Goal: Task Accomplishment & Management: Manage account settings

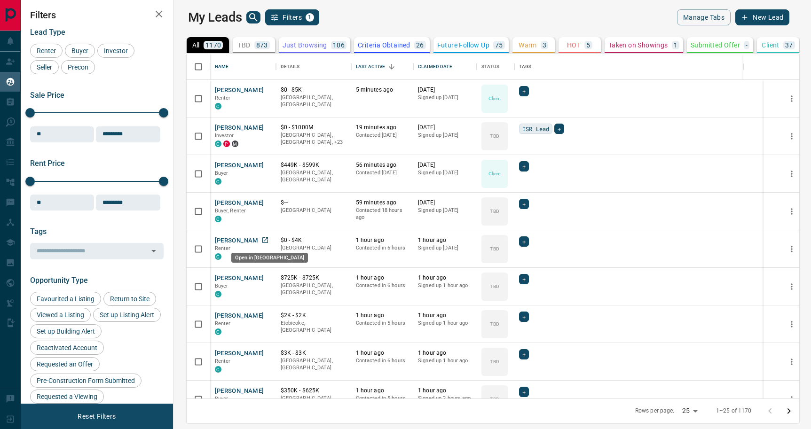
scroll to position [345, 633]
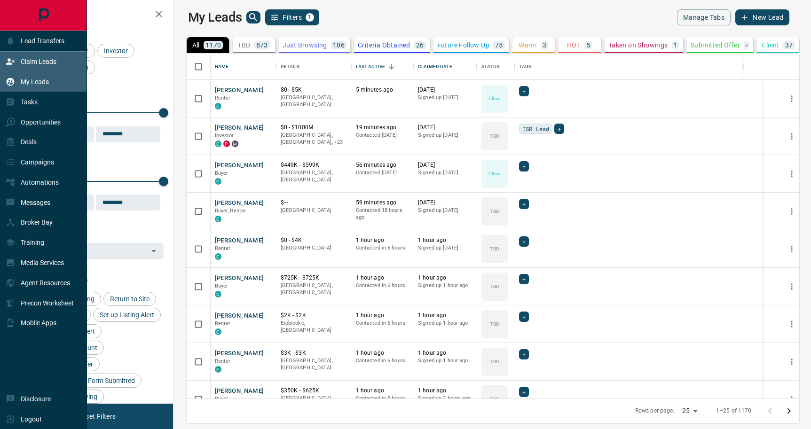
click at [13, 67] on div "Claim Leads" at bounding box center [31, 62] width 51 height 16
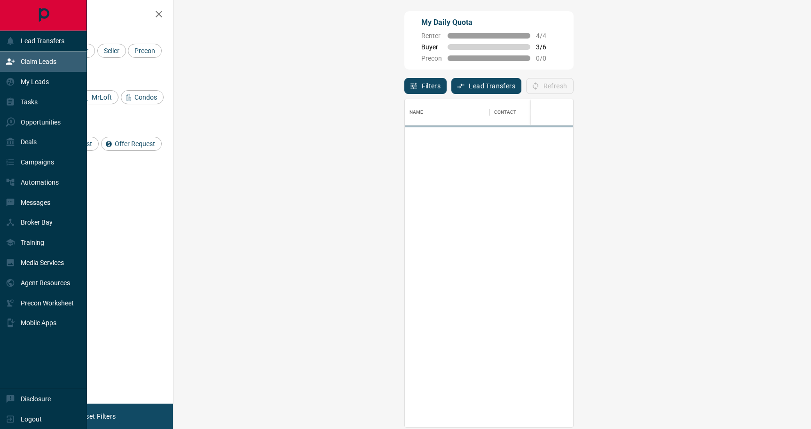
scroll to position [328, 617]
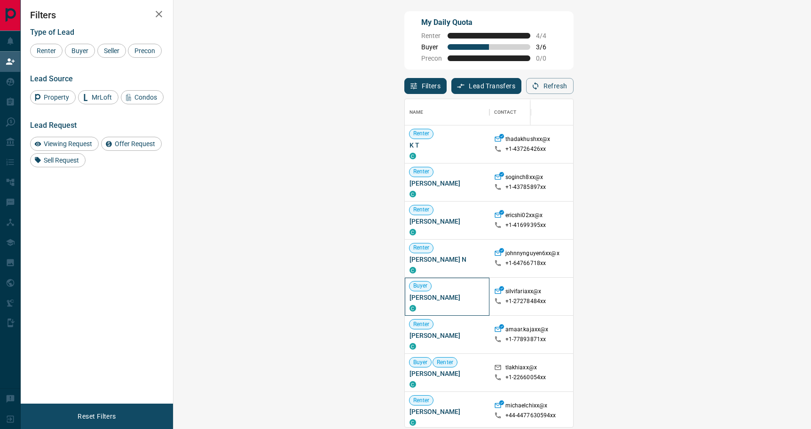
click at [409, 295] on span "[PERSON_NAME]" at bounding box center [446, 297] width 75 height 9
copy div "[PERSON_NAME] C"
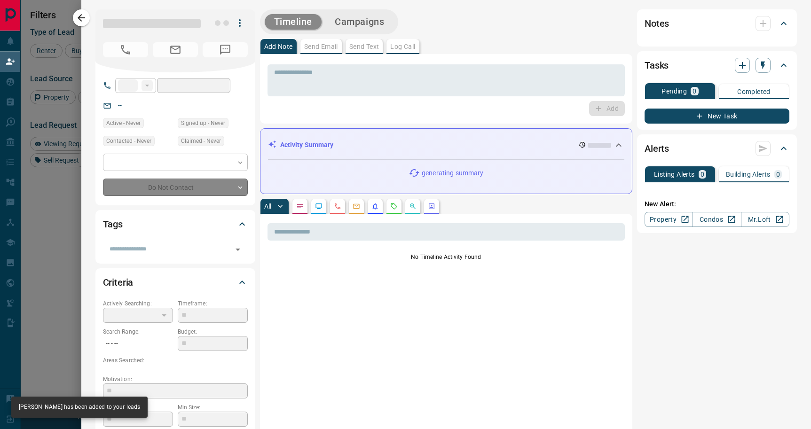
type input "**"
type input "**********"
type input "**"
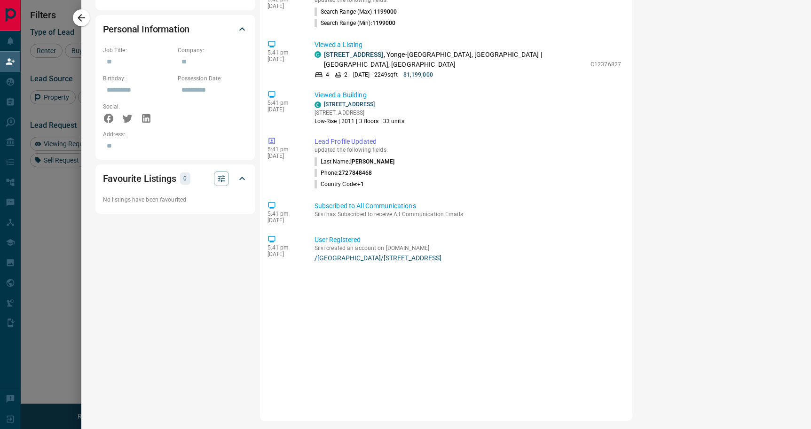
scroll to position [0, 0]
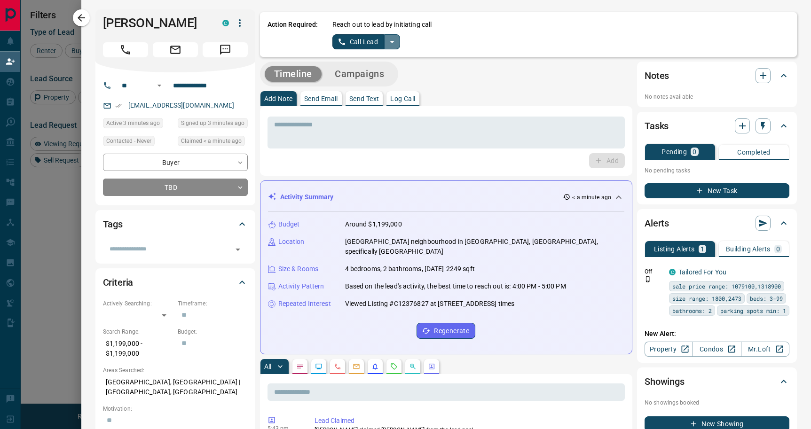
click at [393, 39] on icon "split button" at bounding box center [391, 41] width 11 height 11
click at [363, 78] on li "Log Manual Call" at bounding box center [365, 74] width 57 height 14
click at [338, 41] on button "Log Manual Call" at bounding box center [363, 41] width 62 height 15
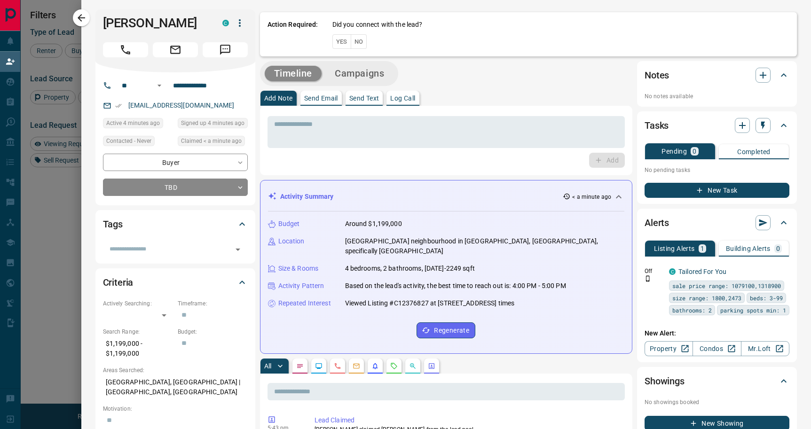
click at [345, 46] on button "Yes" at bounding box center [341, 41] width 19 height 15
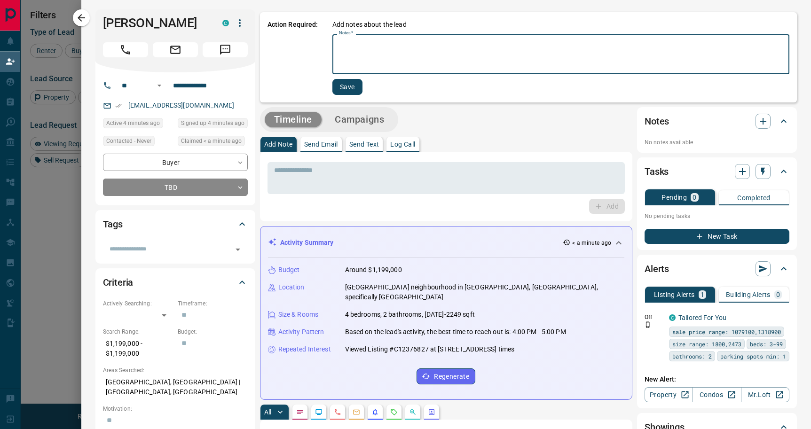
click at [372, 58] on textarea "Notes   *" at bounding box center [561, 55] width 444 height 32
type textarea "****"
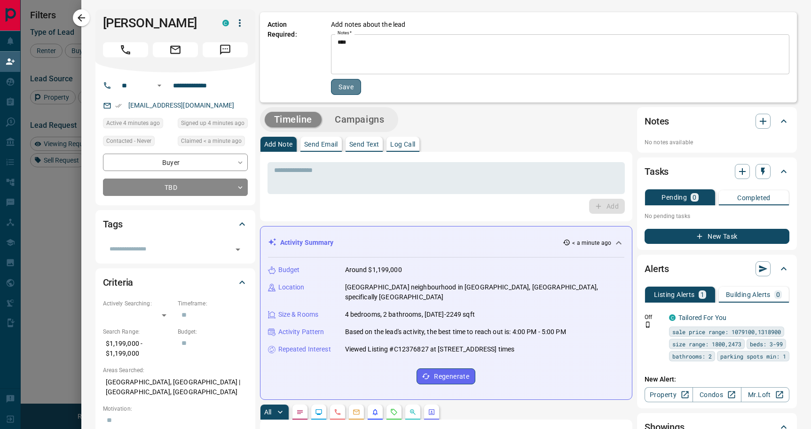
click at [344, 91] on button "Save" at bounding box center [346, 87] width 30 height 16
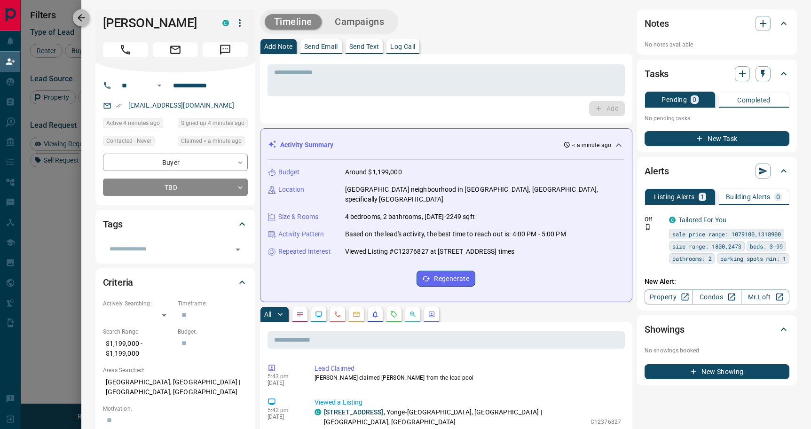
click at [82, 17] on icon "button" at bounding box center [82, 18] width 8 height 8
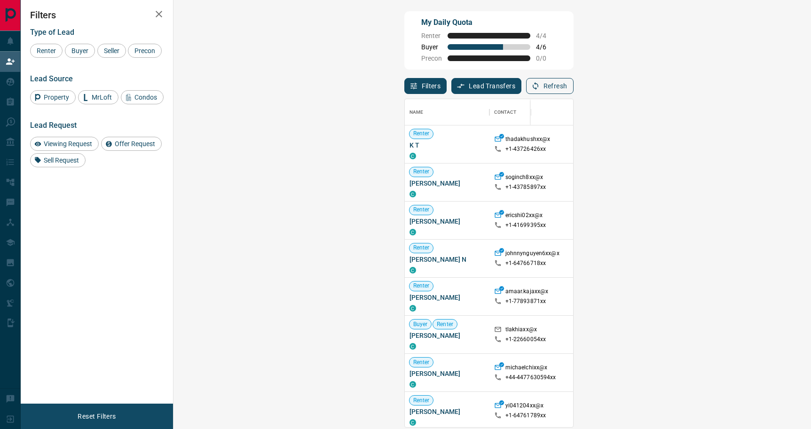
click at [573, 94] on button "Refresh" at bounding box center [549, 86] width 47 height 16
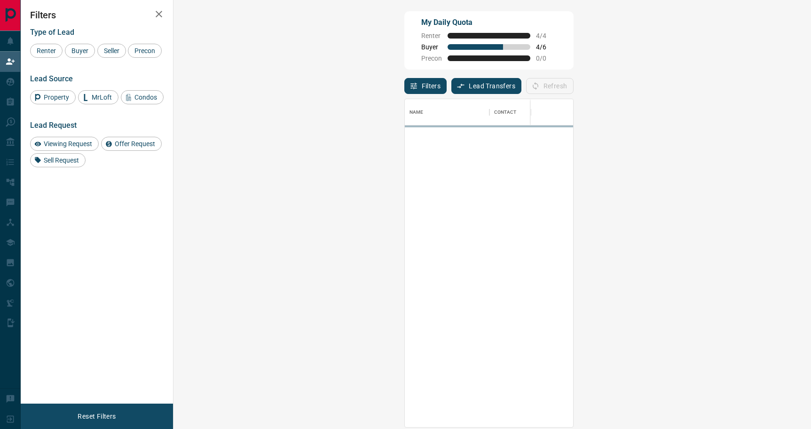
scroll to position [328, 617]
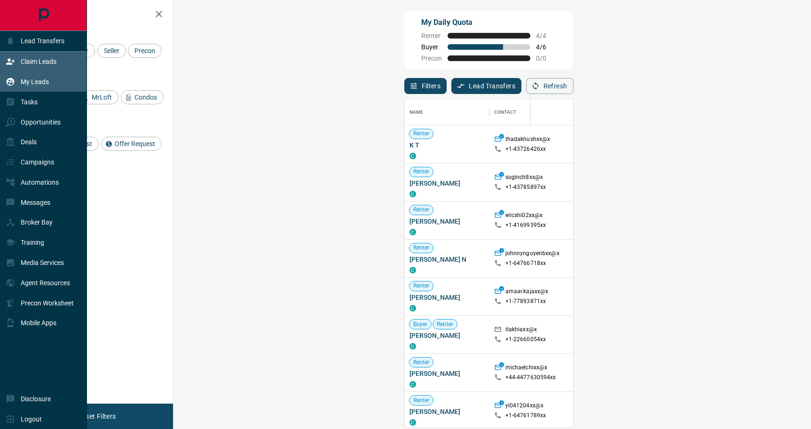
click at [35, 85] on p "My Leads" at bounding box center [35, 82] width 28 height 8
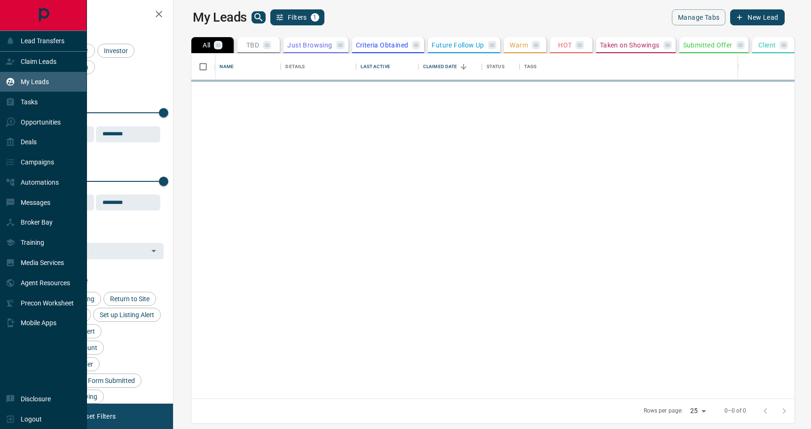
scroll to position [345, 633]
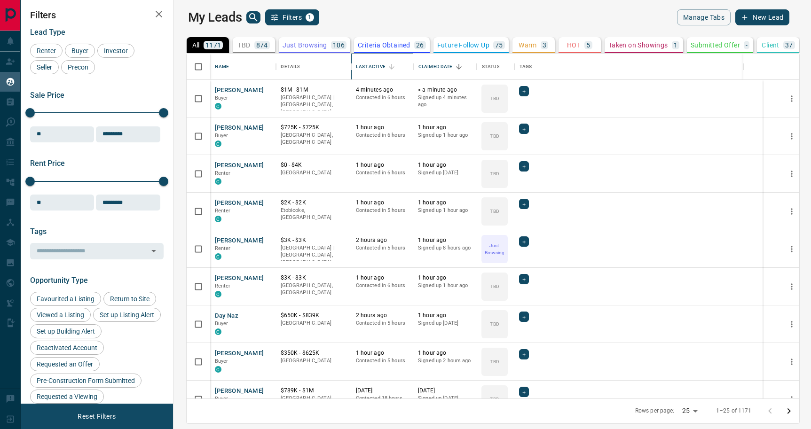
click at [358, 70] on div "Last Active" at bounding box center [370, 67] width 29 height 26
